Goal: Communication & Community: Answer question/provide support

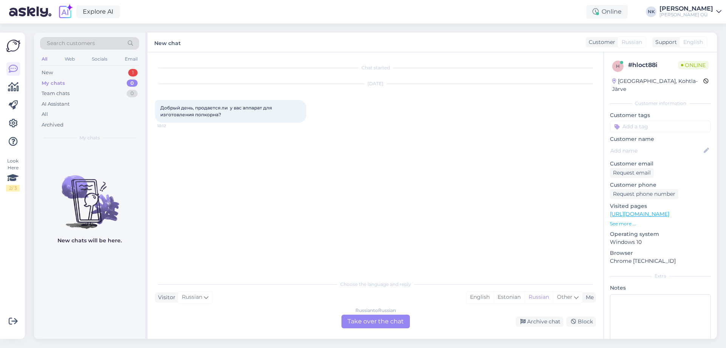
click at [355, 317] on div "Russian to Russian Take over the chat" at bounding box center [376, 321] width 68 height 14
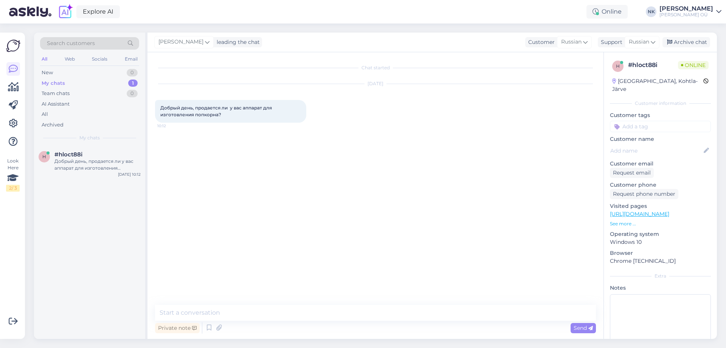
click at [653, 210] on link "[URL][DOMAIN_NAME]" at bounding box center [639, 213] width 59 height 7
click at [272, 315] on textarea at bounding box center [375, 313] width 441 height 16
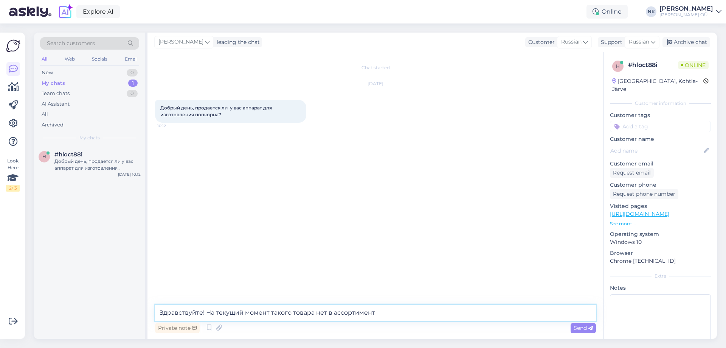
type textarea "Здравствуйте! На текущий момент такого товара нет в ассортименте"
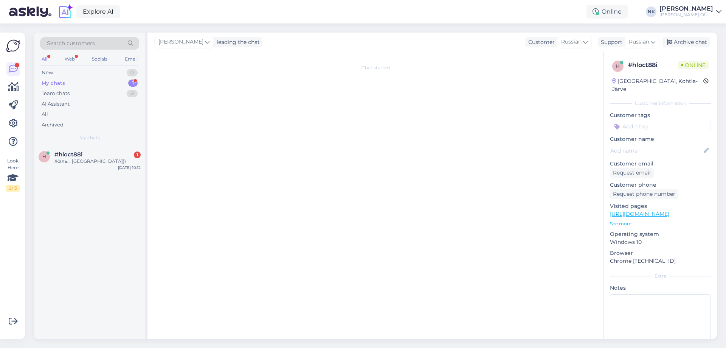
click at [96, 173] on div "h #hloct88i 1 Жаль... Спасибо)) [DATE] 10:12" at bounding box center [89, 242] width 111 height 193
click at [98, 165] on div "h #hloct88i 1 Жаль... Спасибо)) [DATE] 10:12" at bounding box center [89, 159] width 111 height 27
click at [109, 153] on div "#hloct88i 1" at bounding box center [97, 154] width 86 height 7
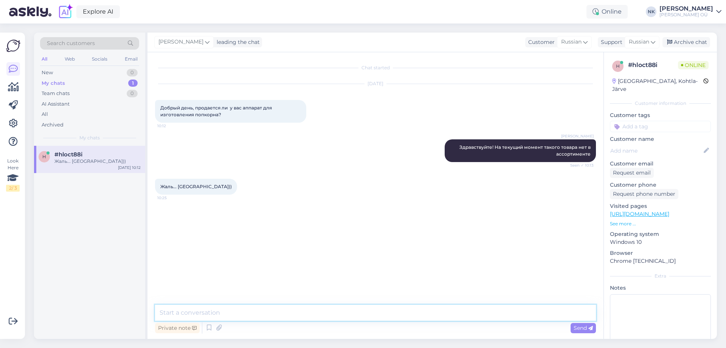
click at [242, 314] on textarea at bounding box center [375, 313] width 441 height 16
type textarea "Пожалуйста"
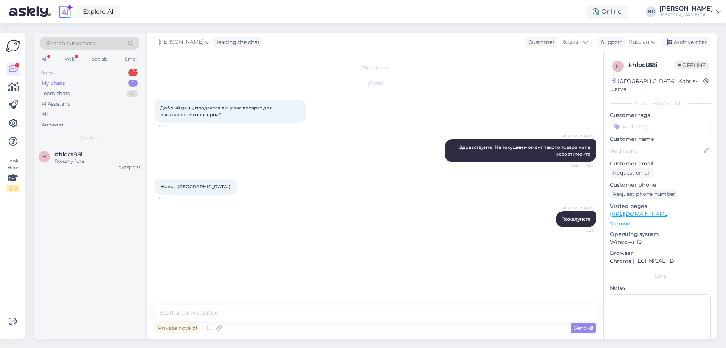
drag, startPoint x: 96, startPoint y: 78, endPoint x: 96, endPoint y: 74, distance: 3.8
click at [96, 78] on div "My chats 1" at bounding box center [89, 83] width 99 height 11
click at [98, 70] on div "New 1" at bounding box center [89, 72] width 99 height 11
click at [78, 165] on div "Tere. [PERSON_NAME] teilt sõlearvuti siis kas on võimalik teie juures [PERSON_N…" at bounding box center [97, 165] width 86 height 14
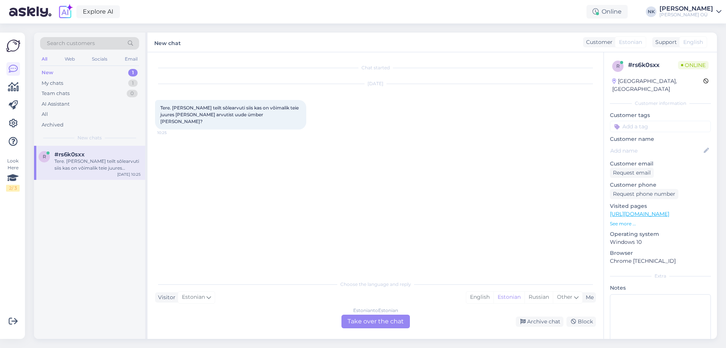
click at [361, 315] on div "Estonian to Estonian Take over the chat" at bounding box center [376, 321] width 68 height 14
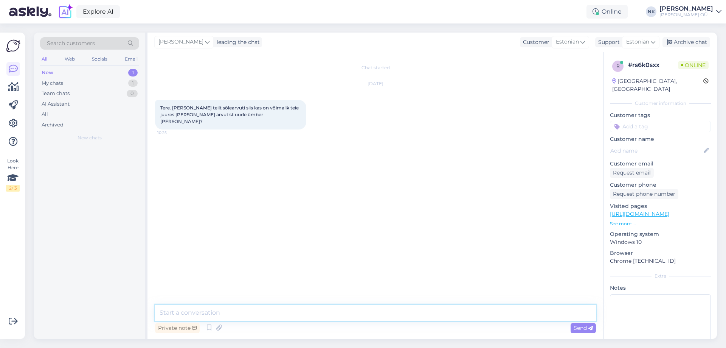
click at [322, 310] on textarea at bounding box center [375, 313] width 441 height 16
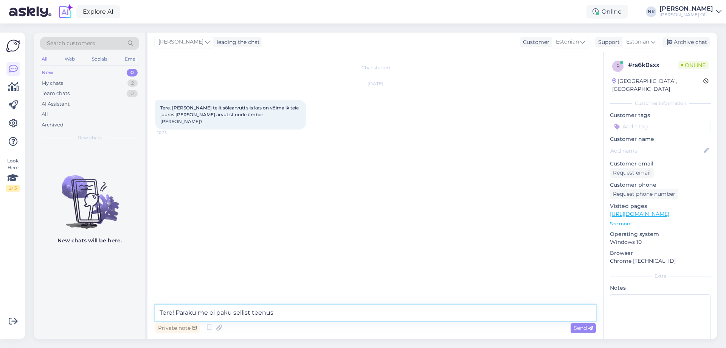
type textarea "Tere! Paraku me ei paku sellist teenust"
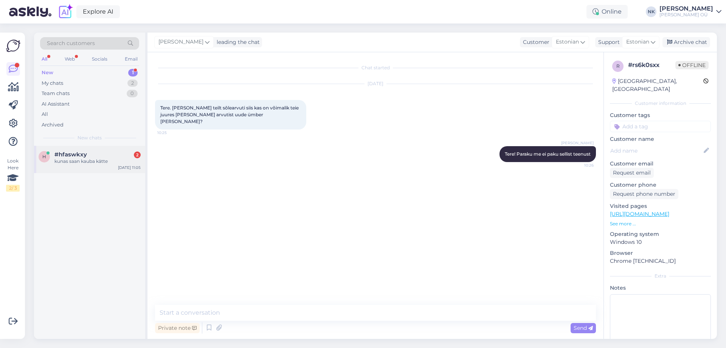
click at [68, 163] on div "kunas saan kauba kätte" at bounding box center [97, 161] width 86 height 7
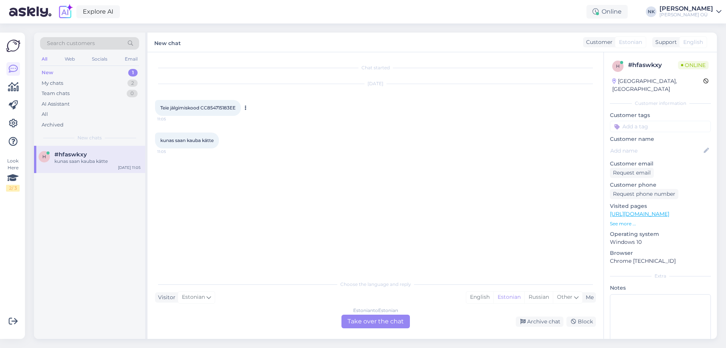
click at [217, 109] on span "Teie jälgimiskood CC854715183EE" at bounding box center [197, 108] width 75 height 6
click at [353, 321] on div "Estonian to Estonian Take over the chat" at bounding box center [376, 321] width 68 height 14
click at [258, 304] on div "Choose the language and reply Visitor Estonian Me English Estonian Russian Othe…" at bounding box center [375, 302] width 441 height 52
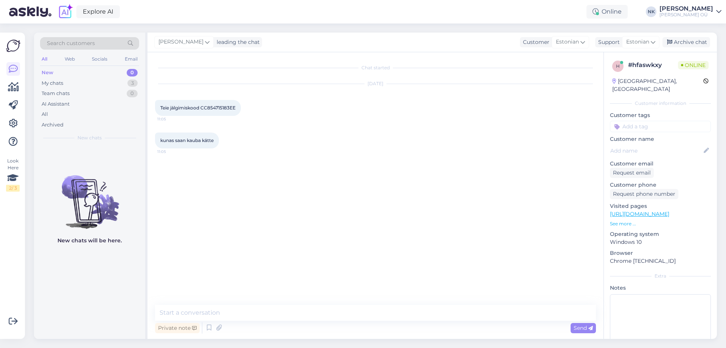
click at [324, 309] on textarea at bounding box center [375, 313] width 441 height 16
type textarea "Tere! Palun öelge tellimuse või arve numbri"
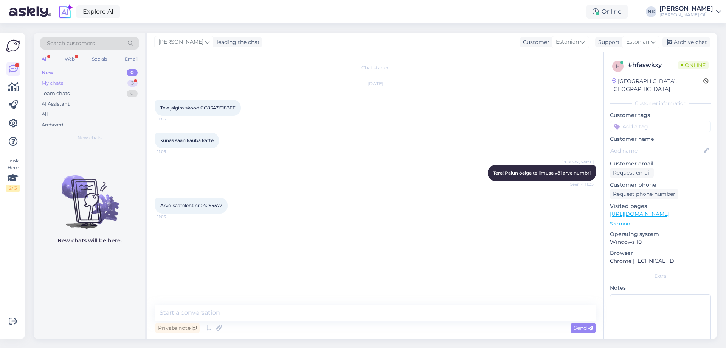
click at [102, 83] on div "My chats 3" at bounding box center [89, 83] width 99 height 11
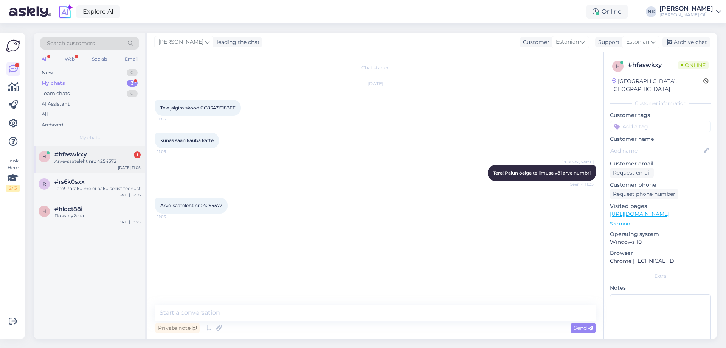
click at [107, 152] on div "#hfaswkxy 1" at bounding box center [97, 154] width 86 height 7
click at [210, 204] on span "Arve-saateleht nr.: 4254572" at bounding box center [191, 205] width 62 height 6
copy div "4254572 11:05"
click at [252, 327] on div "Private note Send" at bounding box center [375, 327] width 441 height 14
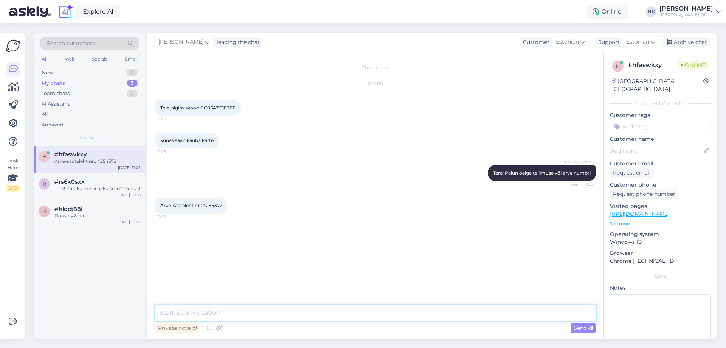
click at [254, 320] on textarea at bounding box center [375, 313] width 441 height 16
click at [224, 314] on textarea at bounding box center [375, 313] width 441 height 16
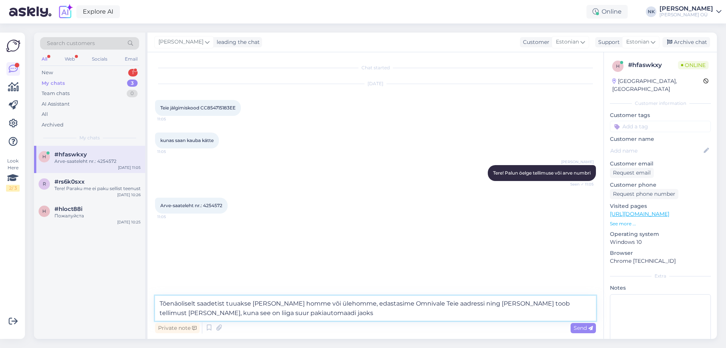
click at [165, 314] on textarea "Tõenäoliselt saadetist tuuakse [PERSON_NAME] homme või ülehomme, edastasime Omn…" at bounding box center [375, 308] width 441 height 25
click at [162, 314] on textarea "Tõenäoliselt saadetist tuuakse [PERSON_NAME] homme või ülehomme, edastasime Omn…" at bounding box center [375, 308] width 441 height 25
click at [271, 320] on textarea "Tõenäoliselt saadetist tuuakse [PERSON_NAME] homme või ülehomme, edastasime Omn…" at bounding box center [375, 308] width 441 height 25
click at [273, 304] on textarea "Tõenäoliselt saadetist tuuakse [PERSON_NAME] homme või ülehomme, edastasime Omn…" at bounding box center [375, 308] width 441 height 25
type textarea "Tõenäoliselt saadetist tuuakse [PERSON_NAME], homme või ülehomme, edastasime Om…"
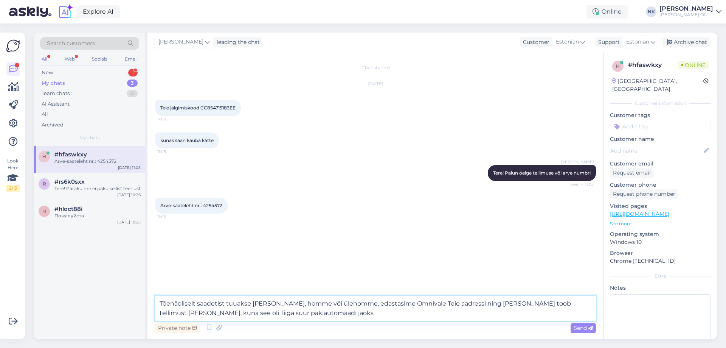
click at [346, 310] on textarea "Tõenäoliselt saadetist tuuakse [PERSON_NAME], homme või ülehomme, edastasime Om…" at bounding box center [375, 308] width 441 height 25
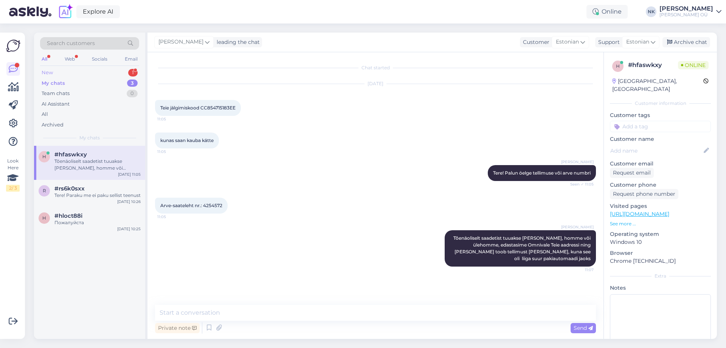
click at [101, 73] on div "New 1" at bounding box center [89, 72] width 99 height 11
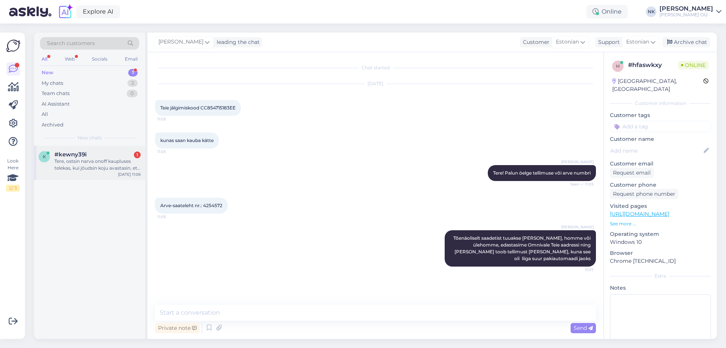
click at [82, 163] on div "Tere, ostsin narva onoff kaupluses telekas, kui jõudsin koju avastasin, et ekra…" at bounding box center [97, 165] width 86 height 14
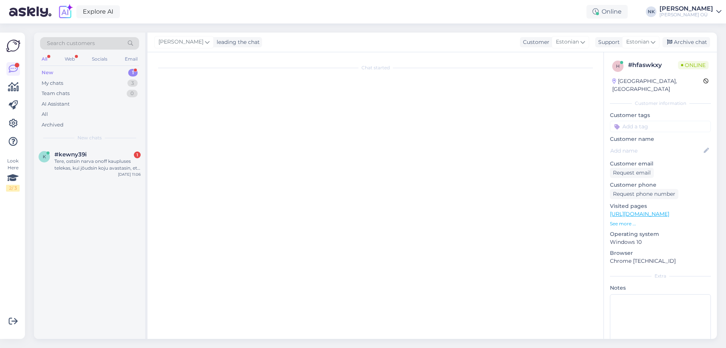
scroll to position [5, 0]
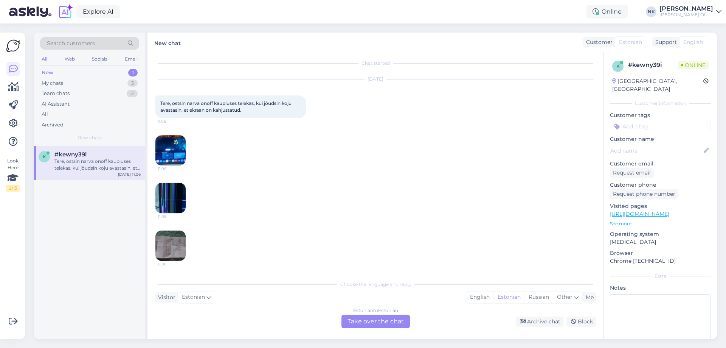
click at [175, 153] on img at bounding box center [171, 150] width 30 height 30
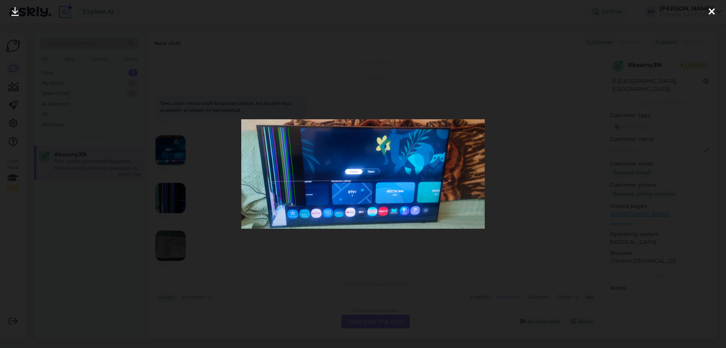
click at [532, 149] on div at bounding box center [363, 174] width 726 height 348
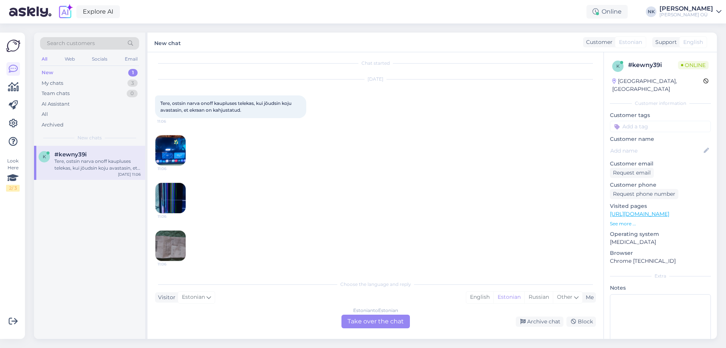
click at [175, 198] on img at bounding box center [171, 198] width 30 height 30
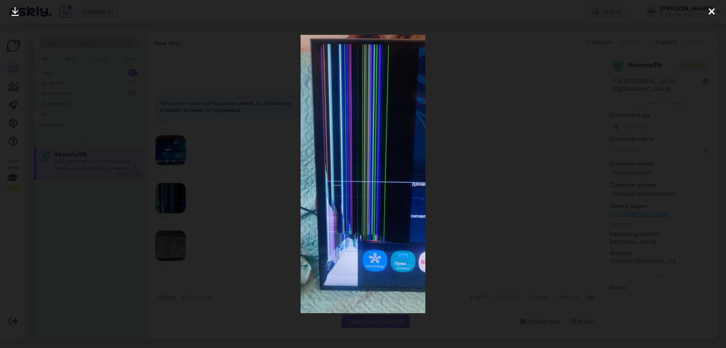
click at [520, 143] on div at bounding box center [363, 174] width 726 height 348
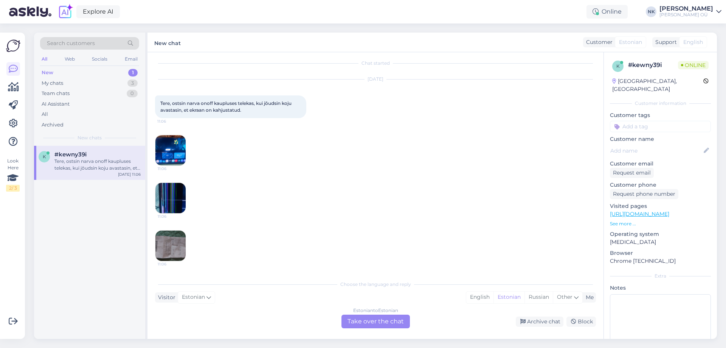
click at [160, 246] on img at bounding box center [171, 245] width 30 height 30
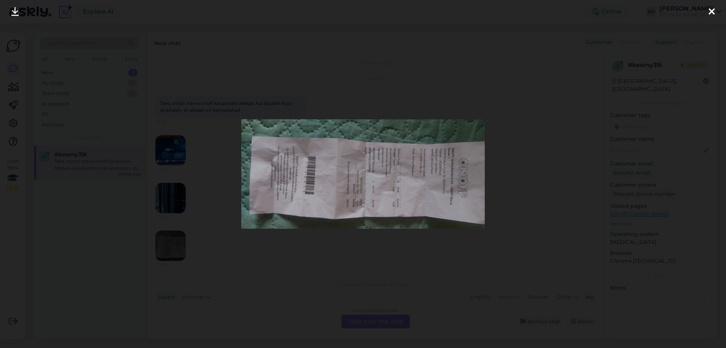
click at [524, 130] on div at bounding box center [363, 174] width 726 height 348
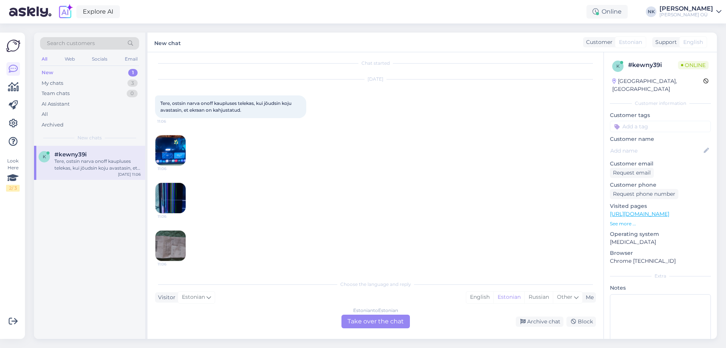
click at [366, 316] on div "Estonian to Estonian Take over the chat" at bounding box center [376, 321] width 68 height 14
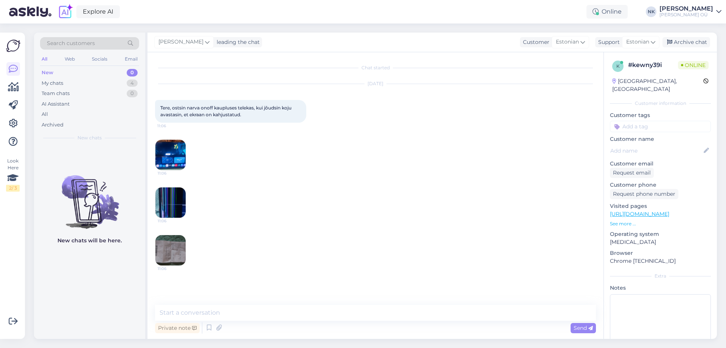
scroll to position [0, 0]
click at [294, 316] on textarea at bounding box center [375, 313] width 441 height 16
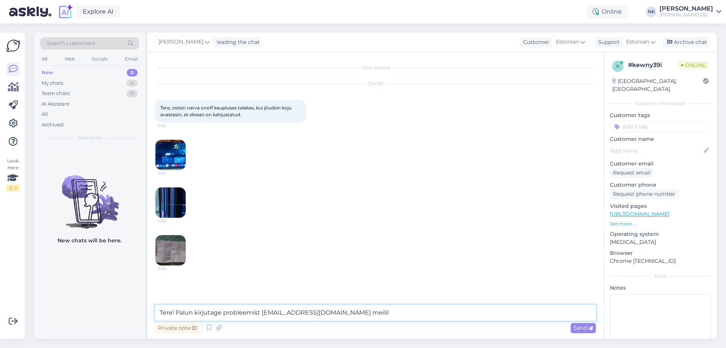
type textarea "Tere! Palun kirjutage probleemist [EMAIL_ADDRESS][DOMAIN_NAME] meilile"
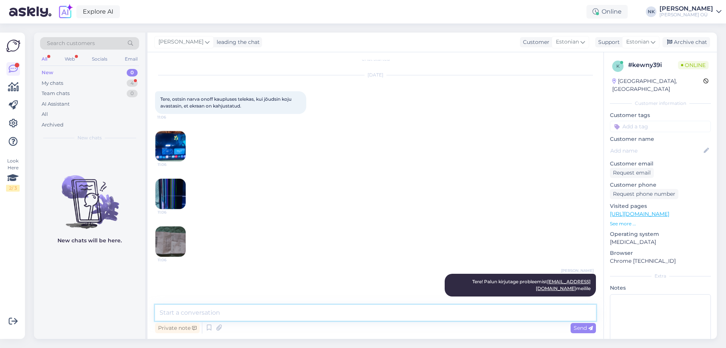
scroll to position [41, 0]
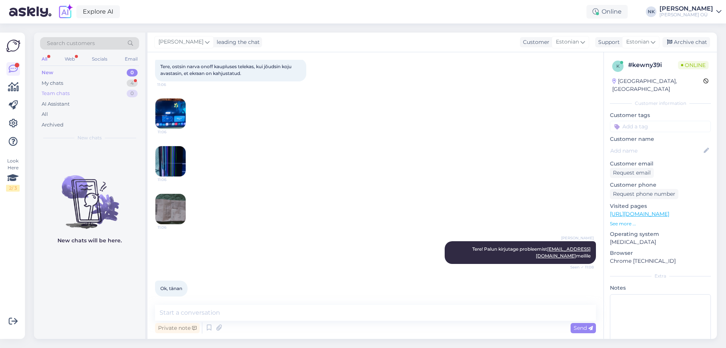
click at [114, 90] on div "Team chats 0" at bounding box center [89, 93] width 99 height 11
click at [114, 84] on div "My chats 4" at bounding box center [89, 83] width 99 height 11
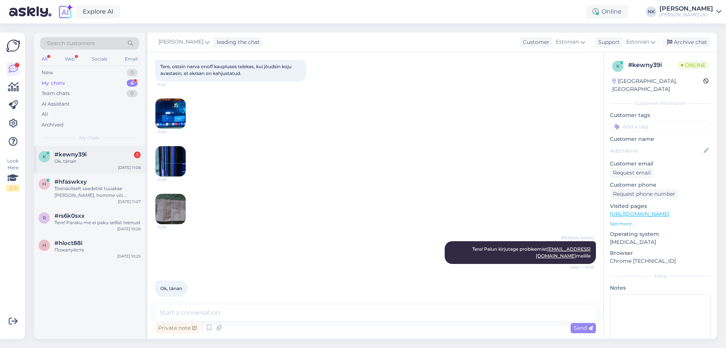
click at [104, 165] on div "k #kewny39i 1 Ok, tänan [DATE] 11:08" at bounding box center [89, 159] width 111 height 27
click at [278, 313] on textarea at bounding box center [375, 313] width 441 height 16
type textarea "Palun"
